Goal: Obtain resource: Obtain resource

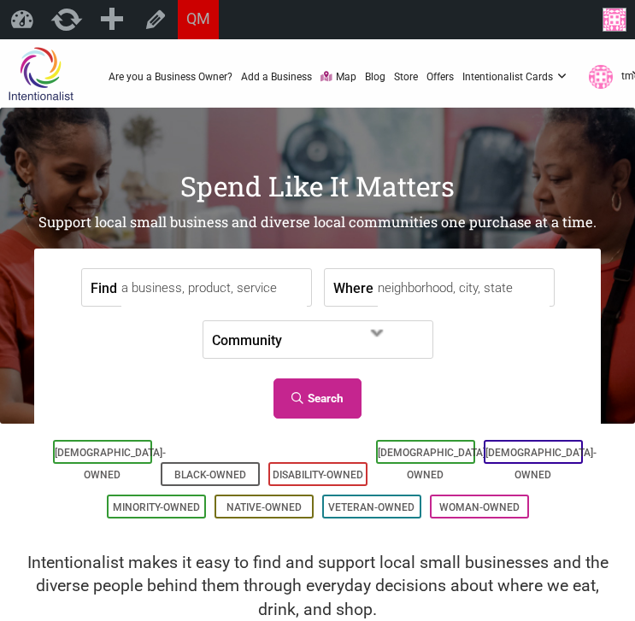
click at [181, 280] on input "Find" at bounding box center [214, 288] width 186 height 38
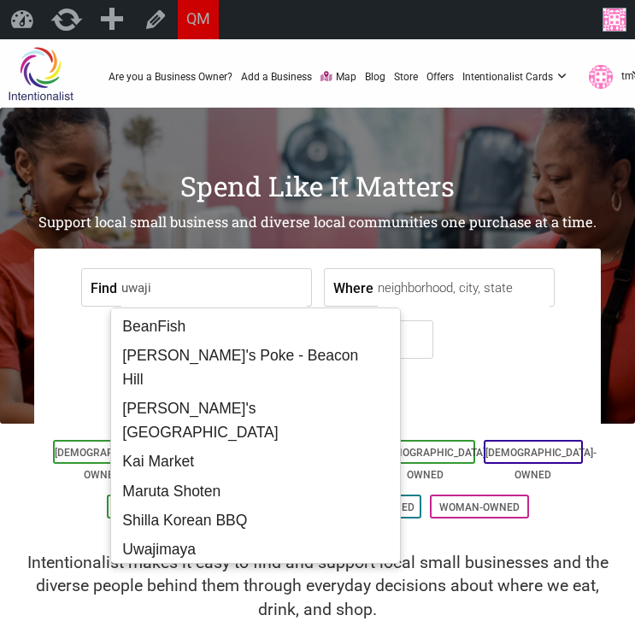
type input "uwaji"
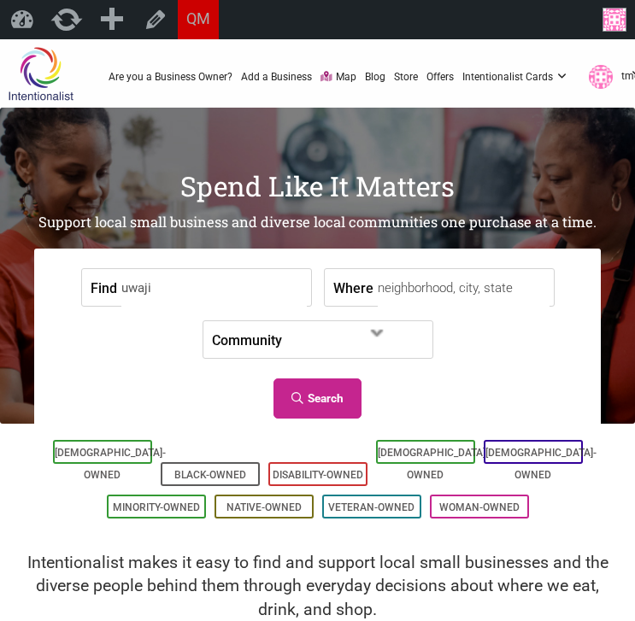
click at [188, 297] on input "uwaji" at bounding box center [214, 288] width 186 height 38
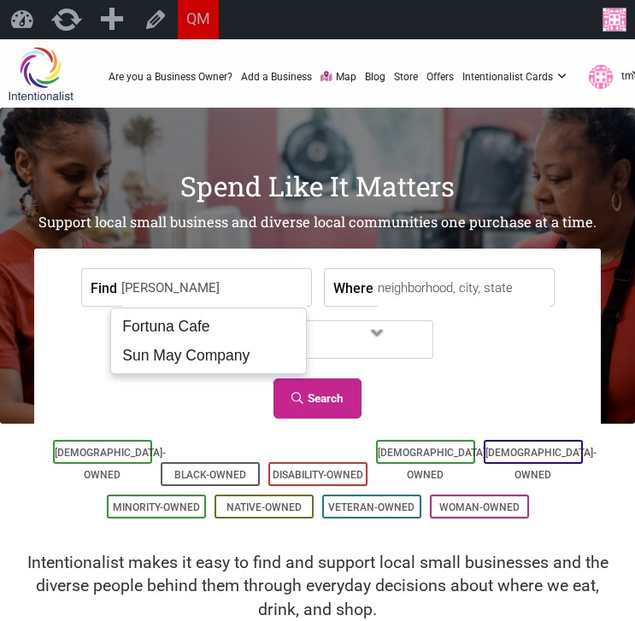
type input "wing luke mu"
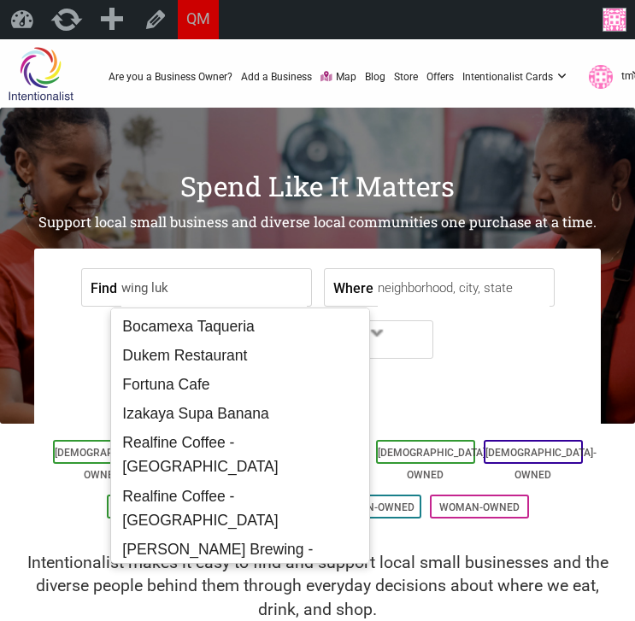
type input "wing luke"
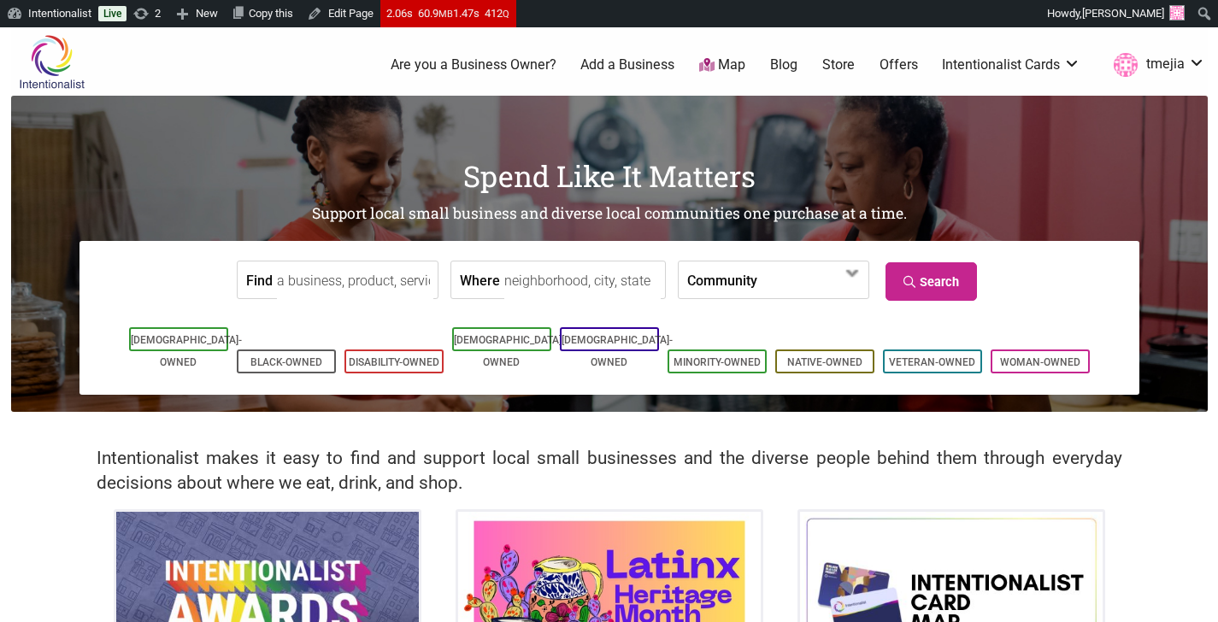
click at [892, 62] on link "Offers" at bounding box center [899, 65] width 38 height 19
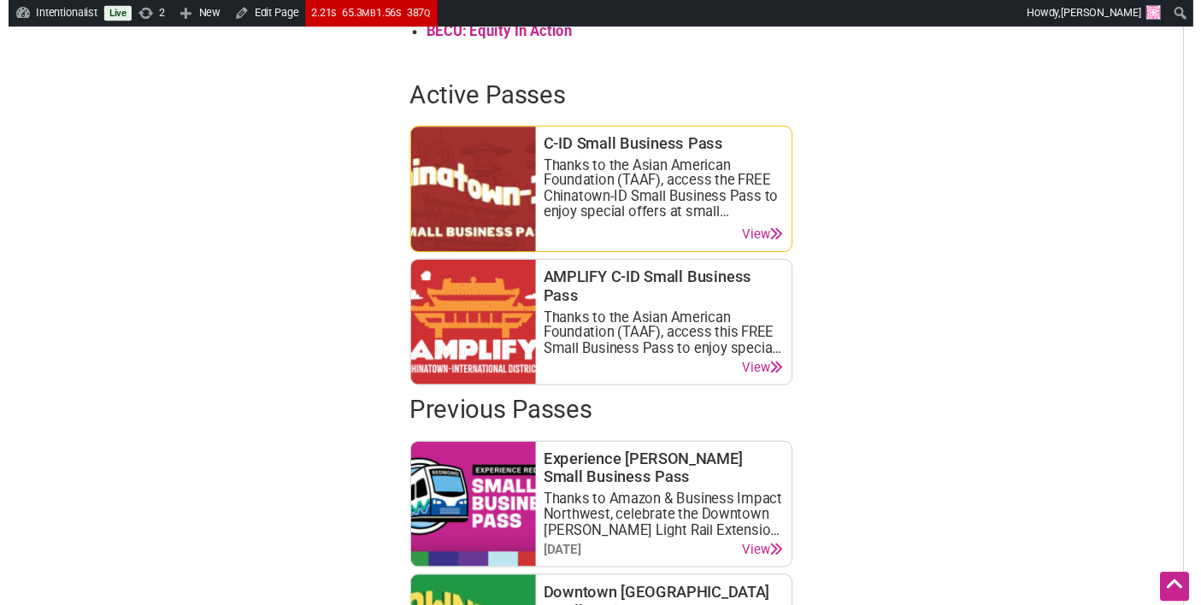
scroll to position [817, 0]
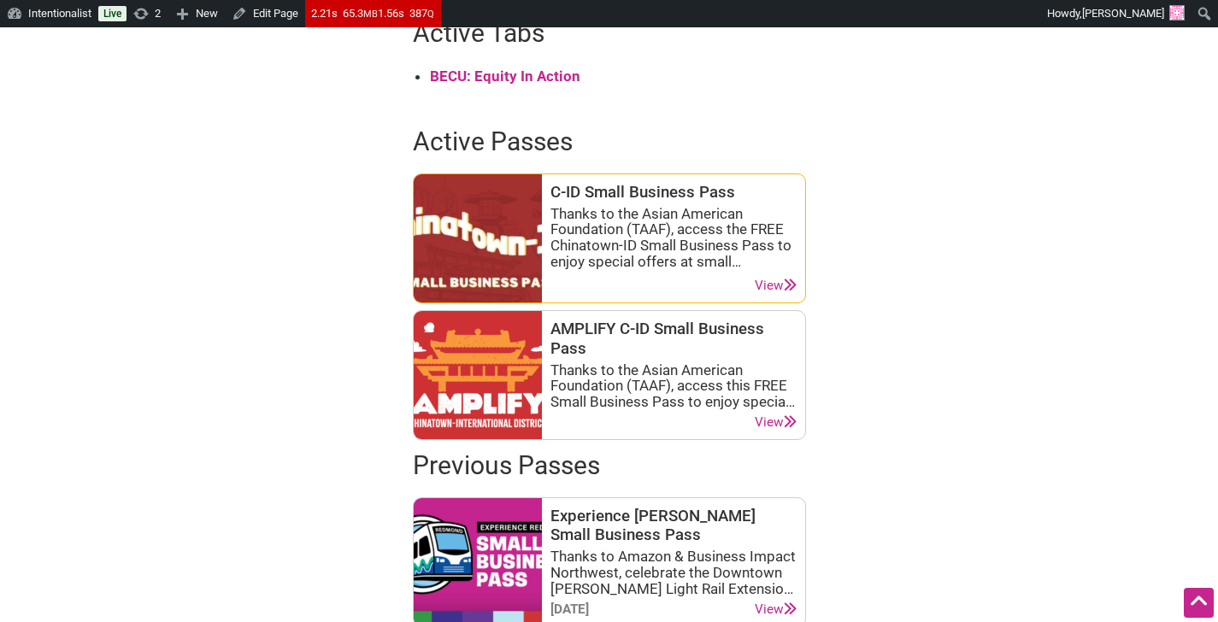
click at [777, 287] on link "View" at bounding box center [776, 286] width 42 height 16
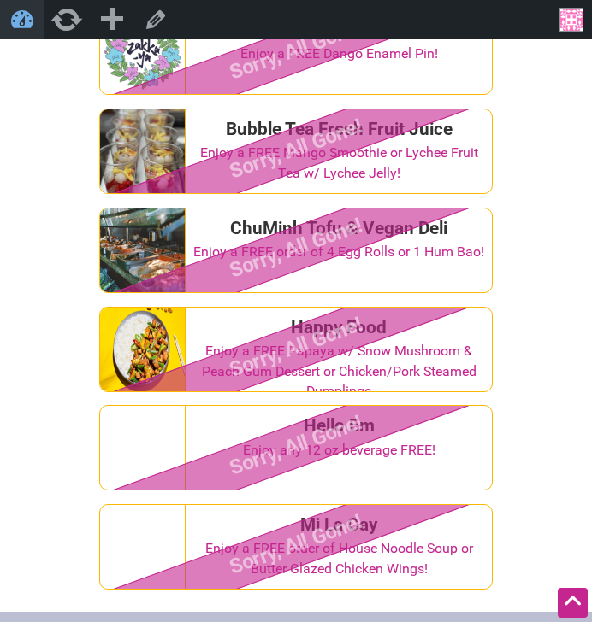
scroll to position [2317, 0]
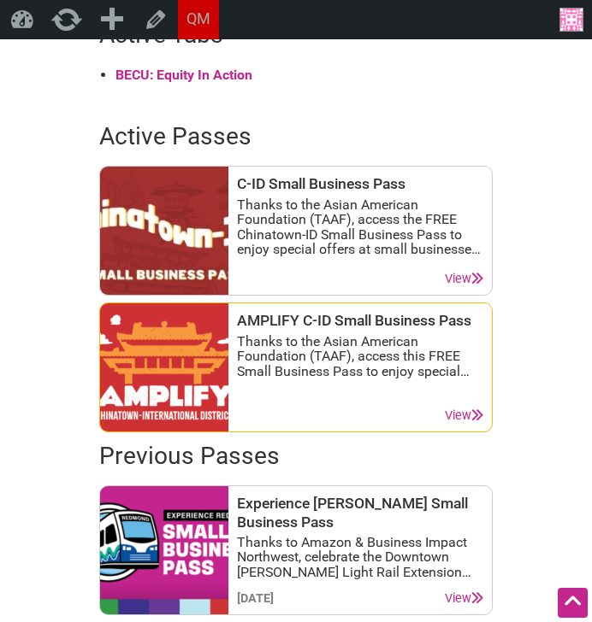
scroll to position [796, 0]
click at [465, 412] on link "View" at bounding box center [464, 416] width 38 height 15
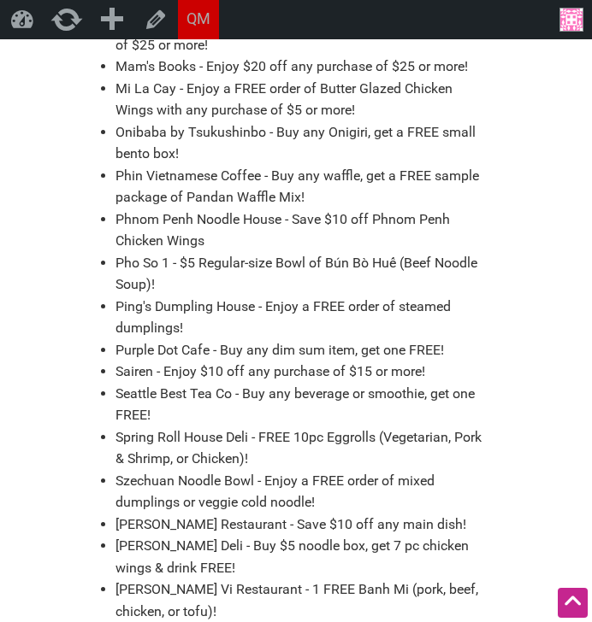
scroll to position [1339, 0]
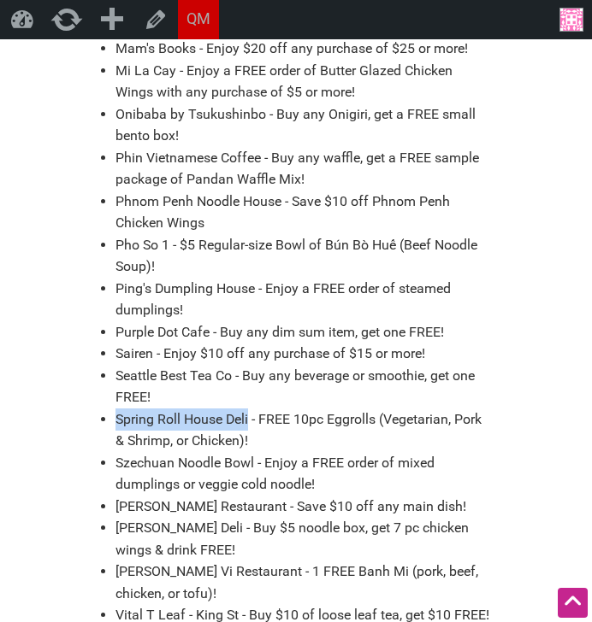
drag, startPoint x: 115, startPoint y: 374, endPoint x: 250, endPoint y: 377, distance: 134.2
click at [250, 409] on li "Spring Roll House Deli - FREE 10pc Eggrolls (Vegetarian, Pork & Shrimp, or Chic…" at bounding box center [303, 431] width 377 height 44
copy li "Spring Roll House Deli"
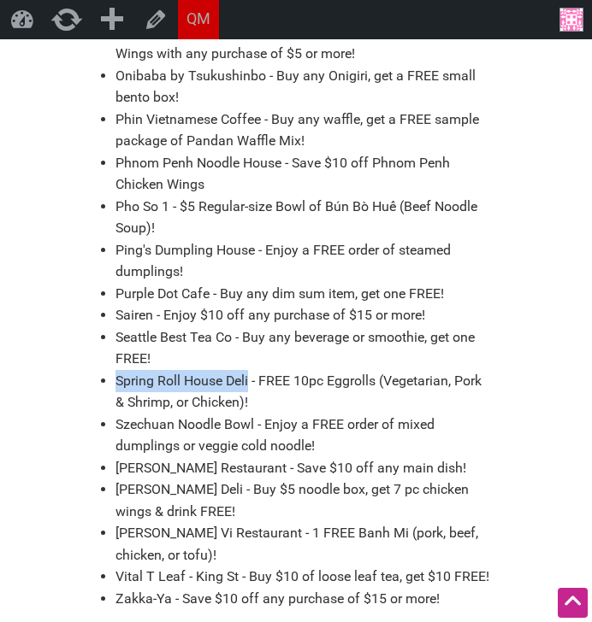
scroll to position [1460, 0]
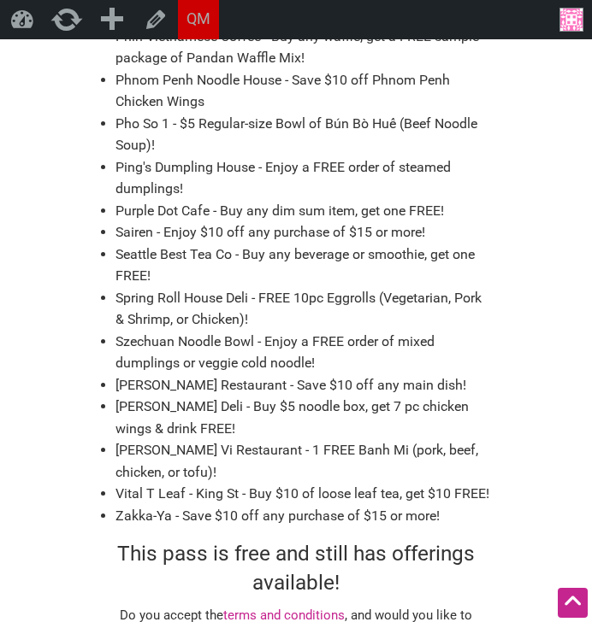
click at [192, 374] on li "[PERSON_NAME] Restaurant - Save $10 off any main dish!" at bounding box center [303, 385] width 377 height 22
drag, startPoint x: 178, startPoint y: 362, endPoint x: 121, endPoint y: 367, distance: 56.7
click at [118, 396] on li "[PERSON_NAME] Deli - Buy $5 noodle box, get 7 pc chicken wings & drink FREE!" at bounding box center [303, 418] width 377 height 44
copy li "[PERSON_NAME]"
drag, startPoint x: 204, startPoint y: 409, endPoint x: 118, endPoint y: 412, distance: 86.4
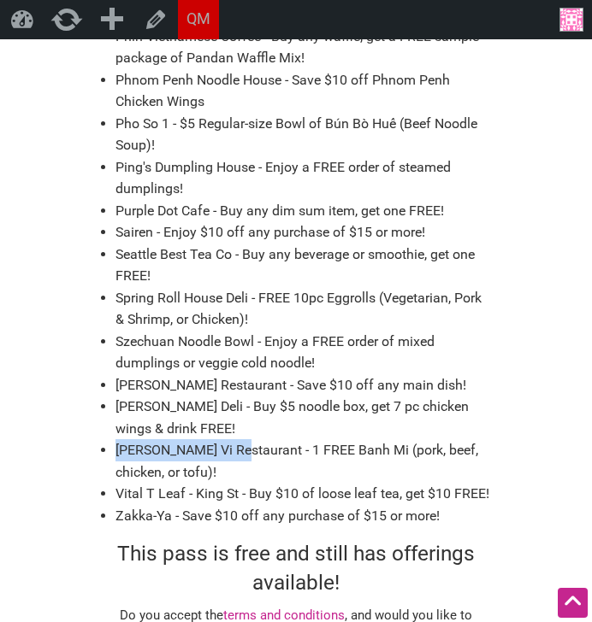
click at [118, 439] on li "[PERSON_NAME] Vi Restaurant - 1 FREE Banh Mi (pork, beef, chicken, or tofu)!" at bounding box center [303, 461] width 377 height 44
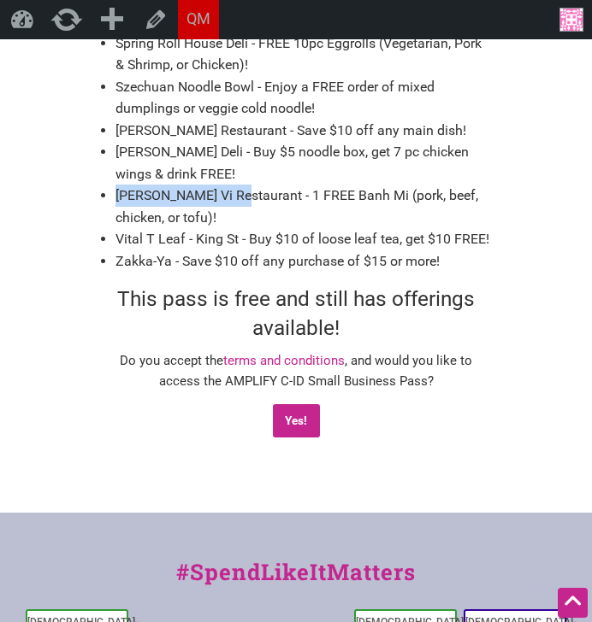
scroll to position [1812, 0]
